Goal: Information Seeking & Learning: Learn about a topic

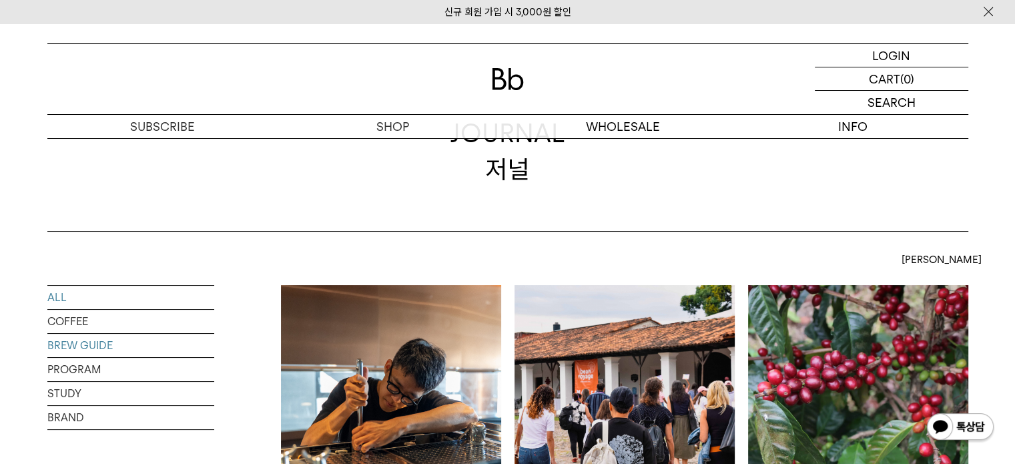
click at [93, 341] on link "BREW GUIDE" at bounding box center [130, 345] width 167 height 23
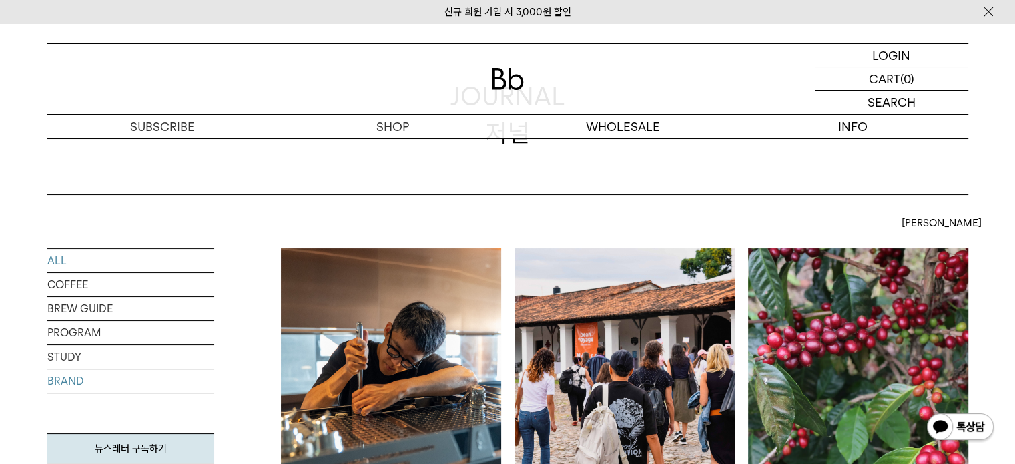
scroll to position [133, 0]
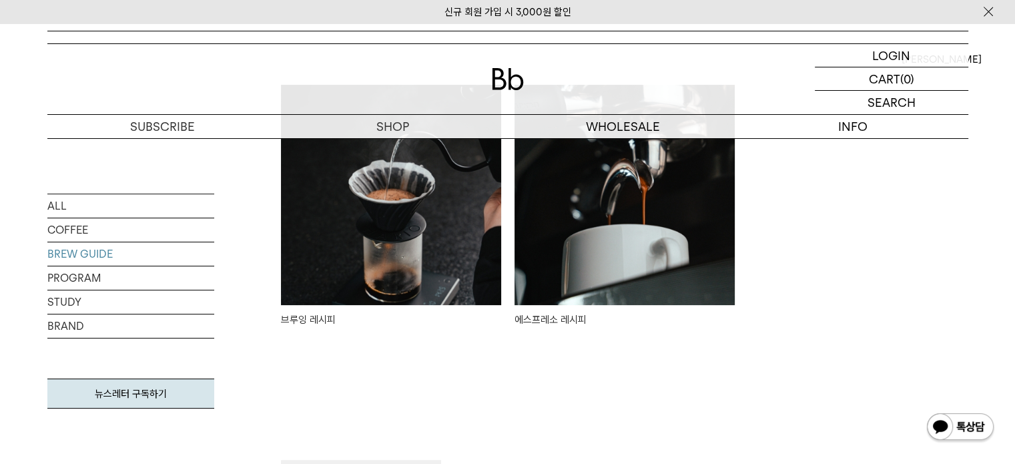
click at [376, 267] on img at bounding box center [391, 195] width 220 height 220
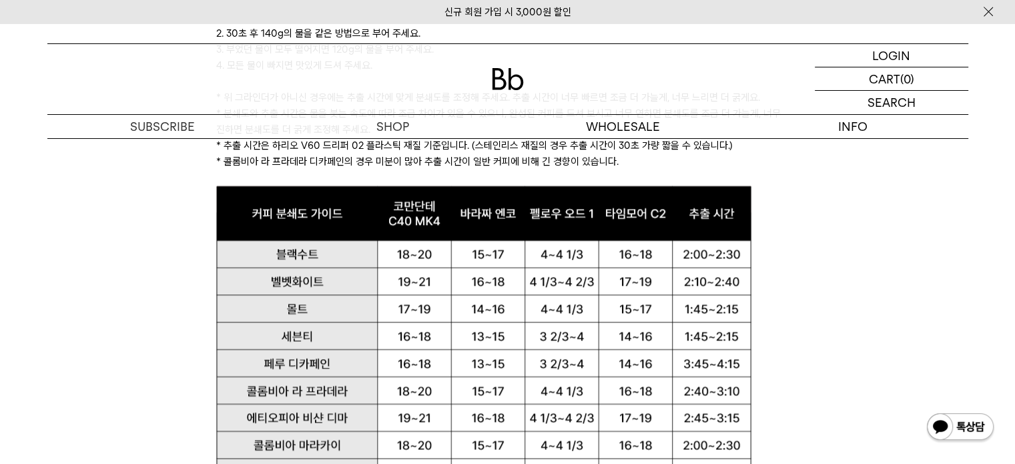
scroll to position [1534, 0]
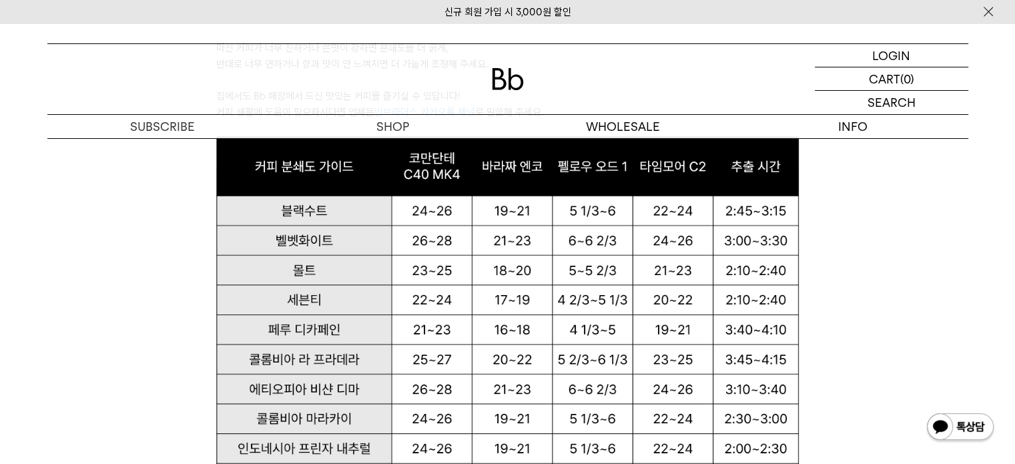
scroll to position [909, 0]
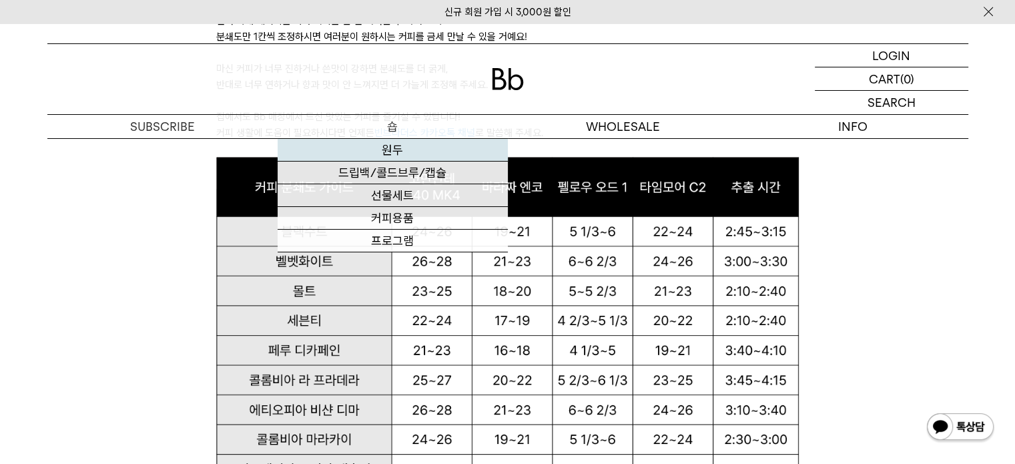
click at [395, 141] on link "원두" at bounding box center [393, 150] width 230 height 23
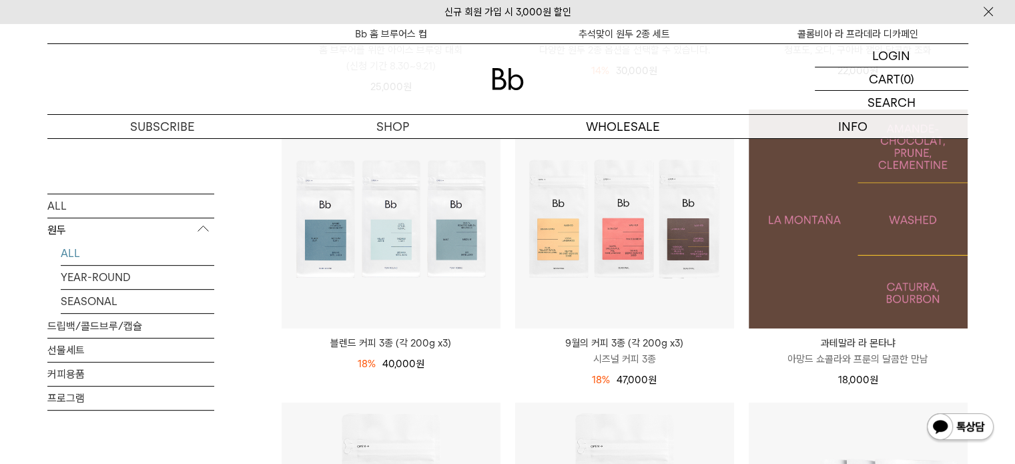
click at [823, 261] on img at bounding box center [857, 218] width 219 height 219
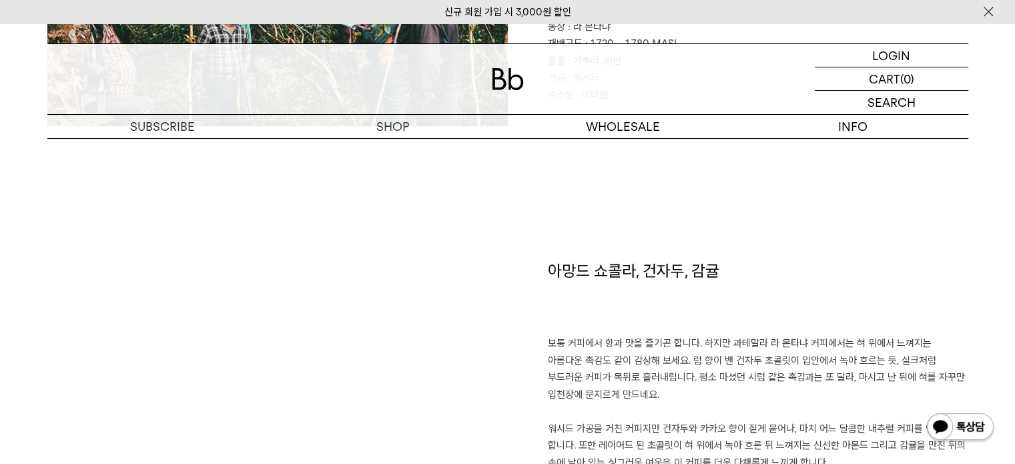
scroll to position [805, 0]
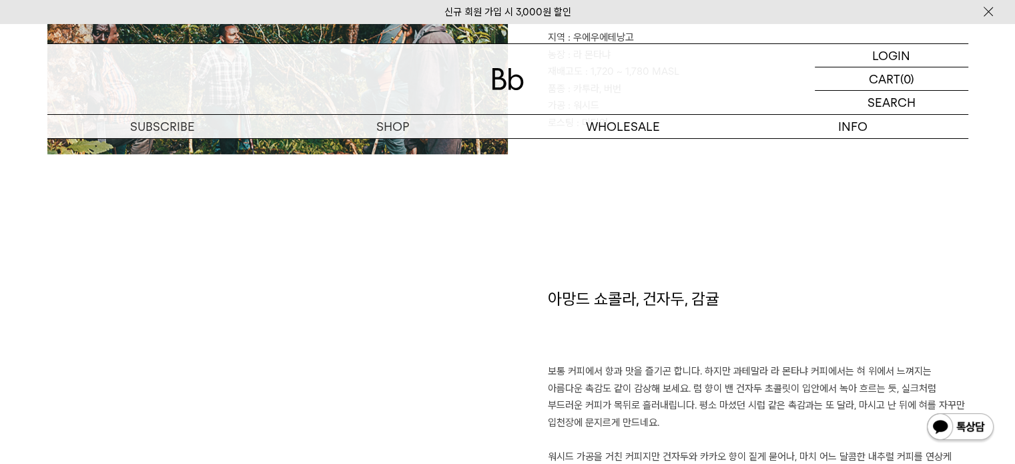
drag, startPoint x: 652, startPoint y: 300, endPoint x: 550, endPoint y: 290, distance: 103.2
click at [550, 290] on div "아망드 쇼콜라, 건자두, 감귤 보통 커피에서 향과 맛을 즐기곤 합니다. 하지만 과테말라 라 몬타냐 커피에서는 혀 위에서 느껴지는 아름다운 촉감…" at bounding box center [738, 460] width 460 height 345
copy div "아망드 쇼콜라, 건자두, 감귤 보통 커피에서 향과 맛을 즐기곤 합니다. 하지만 과테말라 라 몬타냐 커피에서는 혀 위에서 느껴지는 아름다운 촉감…"
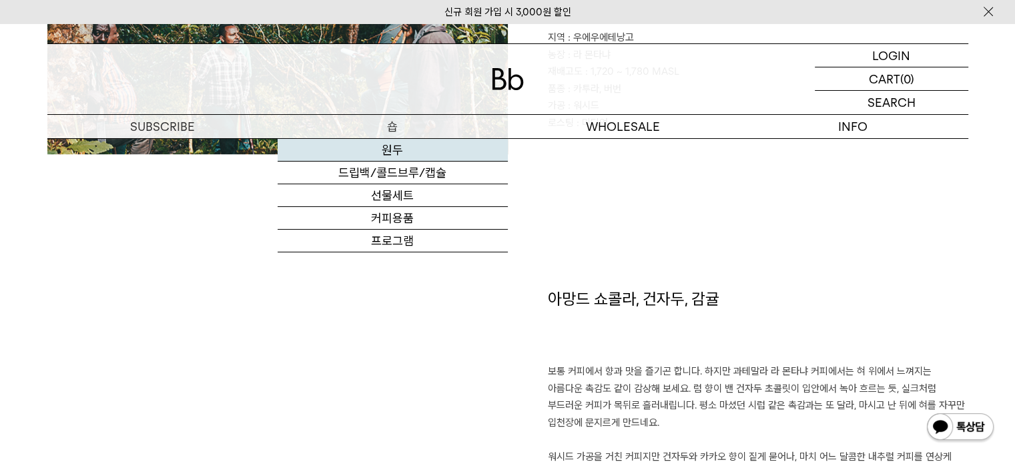
click at [380, 141] on link "원두" at bounding box center [393, 150] width 230 height 23
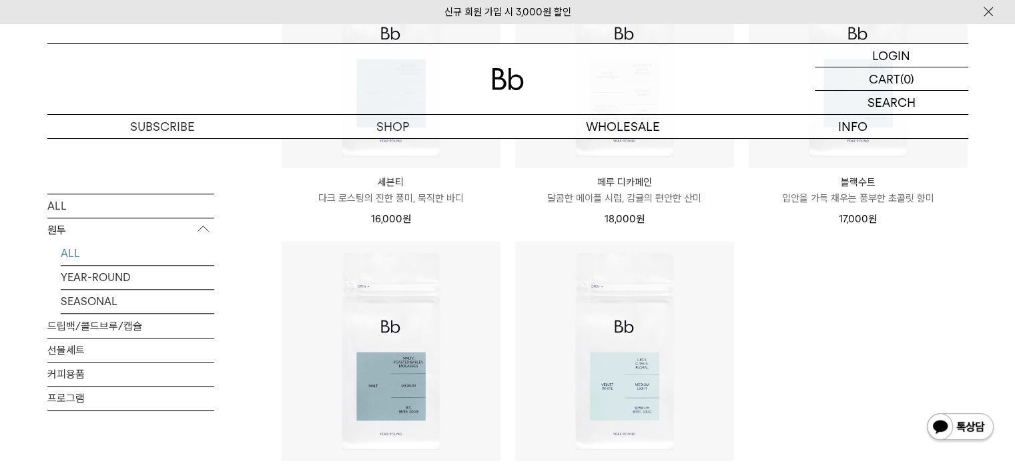
scroll to position [1047, 0]
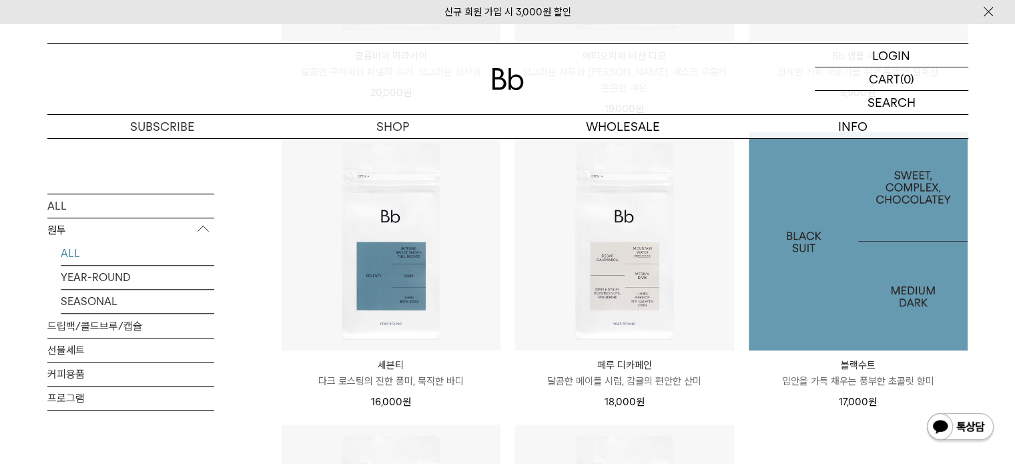
click at [856, 258] on img at bounding box center [857, 240] width 219 height 219
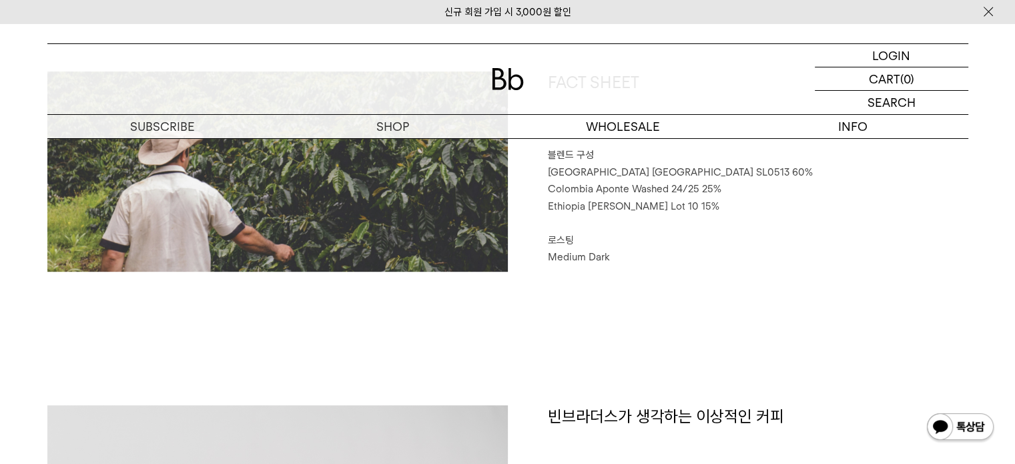
scroll to position [667, 0]
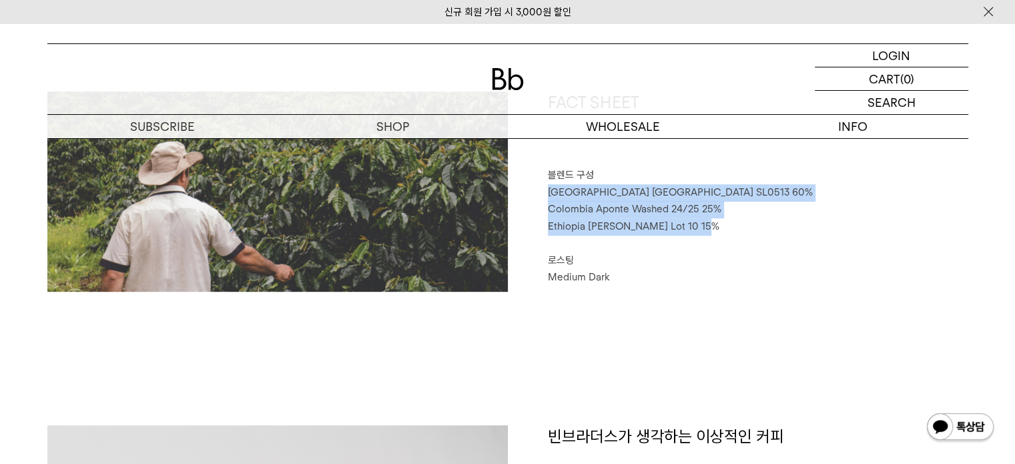
drag, startPoint x: 691, startPoint y: 227, endPoint x: 545, endPoint y: 199, distance: 148.6
click at [545, 199] on div "FACT SHEET 블렌드 구성 [GEOGRAPHIC_DATA] [GEOGRAPHIC_DATA] SL0513 60% [GEOGRAPHIC_DA…" at bounding box center [738, 191] width 460 height 200
copy div "[GEOGRAPHIC_DATA] [GEOGRAPHIC_DATA] SL0513 60% [GEOGRAPHIC_DATA] Aponte Washed …"
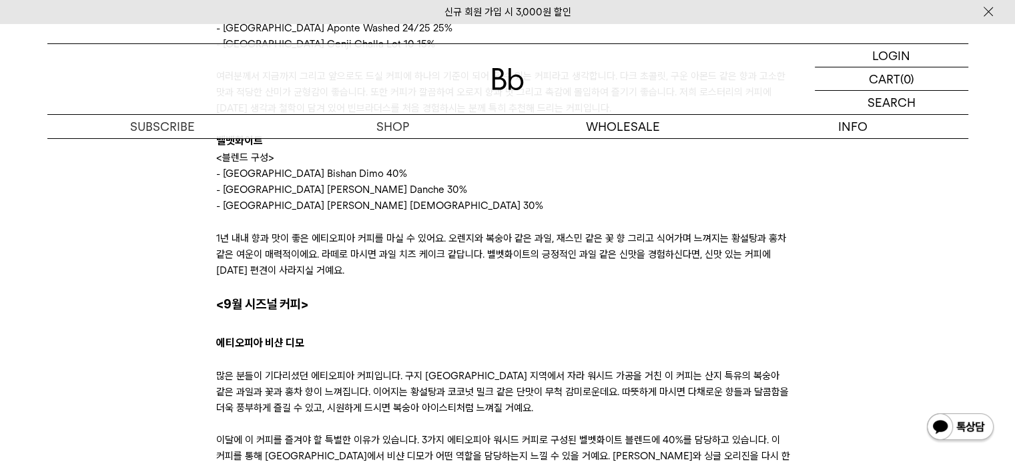
scroll to position [2465, 0]
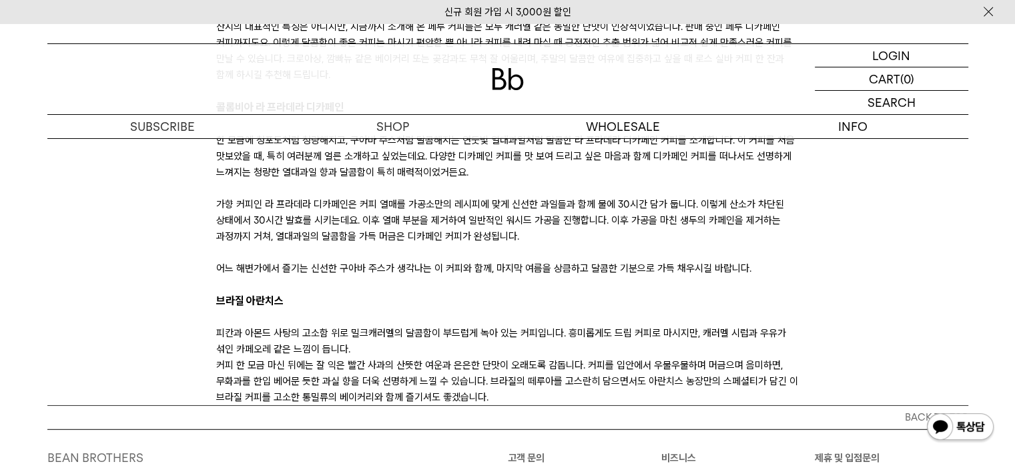
drag, startPoint x: 1019, startPoint y: 34, endPoint x: 923, endPoint y: 336, distance: 316.5
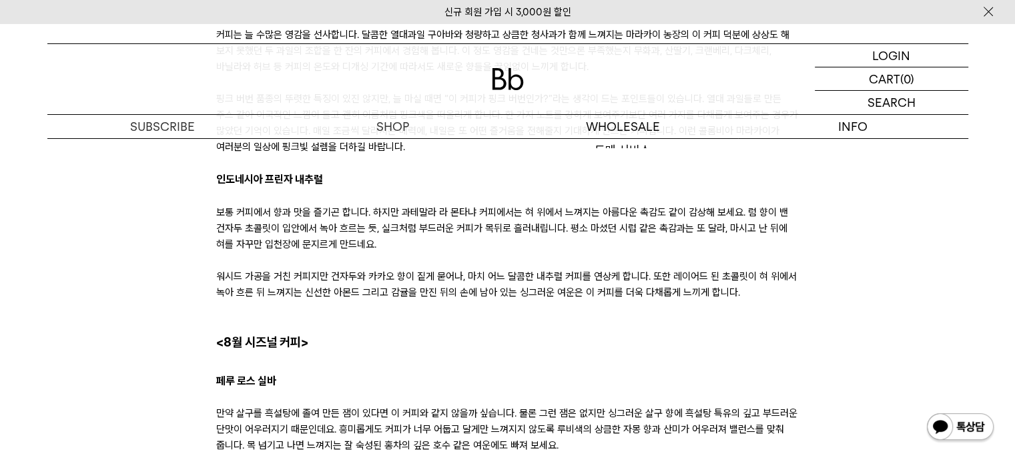
scroll to position [3016, 0]
